Goal: Task Accomplishment & Management: Use online tool/utility

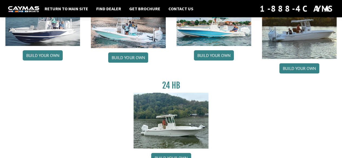
scroll to position [75, 0]
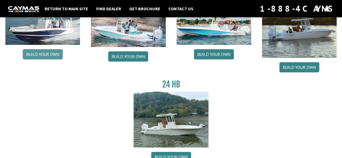
click at [46, 54] on link "Build your own" at bounding box center [43, 54] width 40 height 10
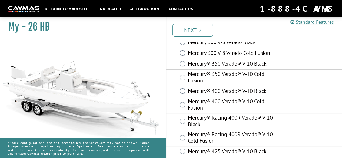
scroll to position [22, 0]
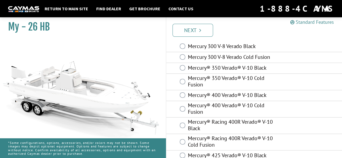
click at [295, 24] on link "Standard Features" at bounding box center [312, 22] width 44 height 6
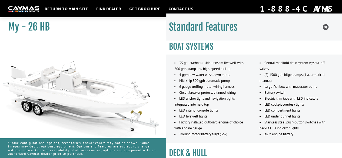
scroll to position [0, 0]
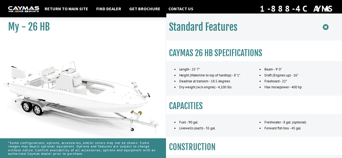
click at [326, 26] on icon at bounding box center [326, 27] width 6 height 7
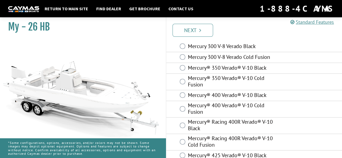
scroll to position [101, 0]
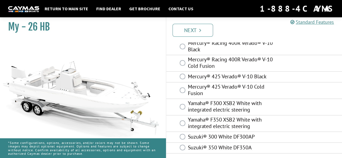
click at [206, 119] on label "Yamaha® F350 XSB2 White with integrated electric steering" at bounding box center [234, 123] width 92 height 14
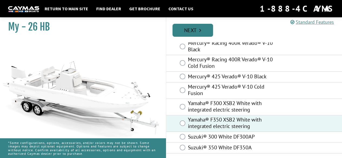
click at [190, 31] on link "Next" at bounding box center [192, 30] width 41 height 13
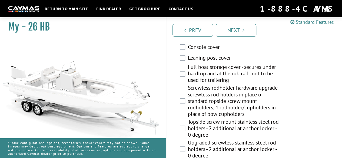
scroll to position [422, 0]
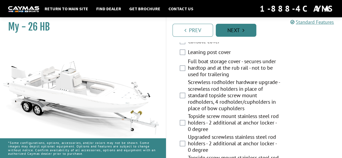
click at [243, 27] on link "Next" at bounding box center [236, 30] width 41 height 13
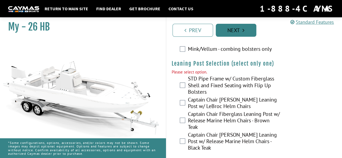
scroll to position [1462, 0]
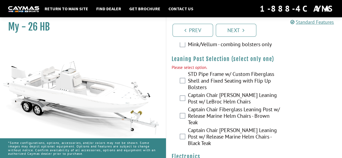
click at [190, 71] on label "STD Pipe Frame w/ Custom Fiberglass Shell and Fixed Seating with Flip Up Bolste…" at bounding box center [234, 81] width 92 height 21
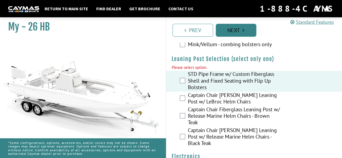
click at [235, 25] on link "Next" at bounding box center [236, 30] width 41 height 13
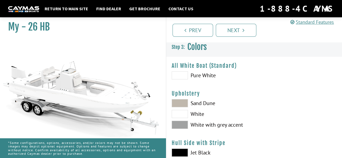
scroll to position [0, 0]
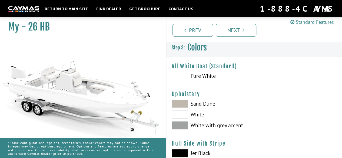
click at [188, 79] on label "Pure White" at bounding box center [210, 76] width 77 height 8
click at [238, 26] on link "Next" at bounding box center [236, 30] width 41 height 13
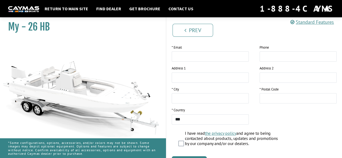
scroll to position [141, 0]
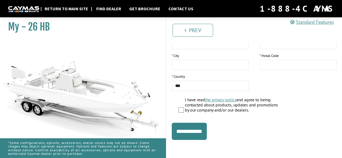
click at [60, 8] on link "Return to main site" at bounding box center [66, 8] width 49 height 7
